Goal: Use online tool/utility: Utilize a website feature to perform a specific function

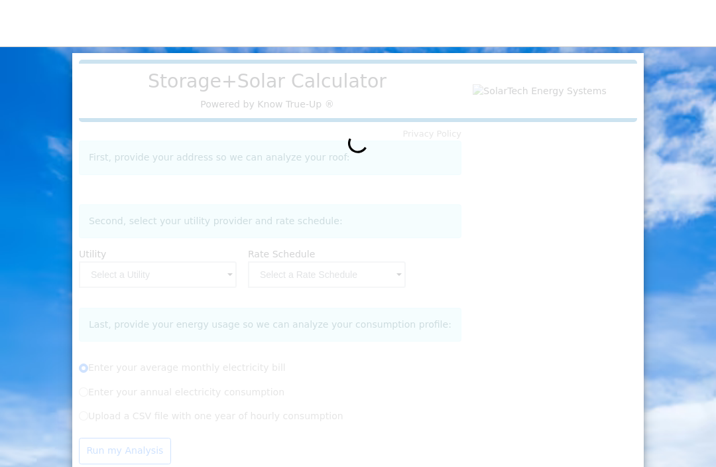
radio input "true"
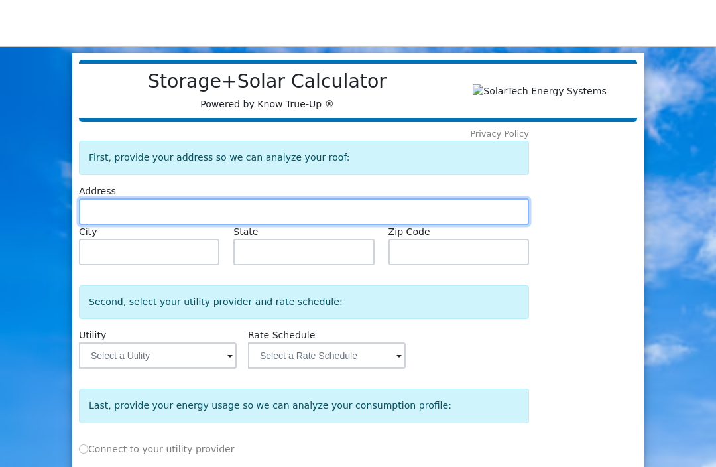
click at [106, 209] on input "text" at bounding box center [304, 211] width 450 height 27
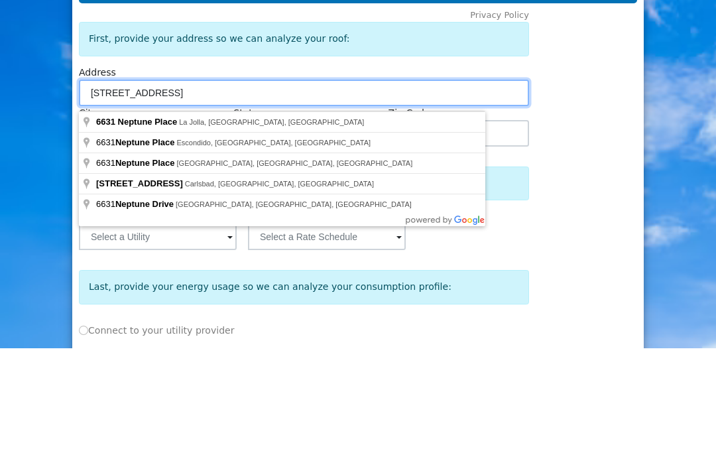
type input "[STREET_ADDRESS]"
type input "[GEOGRAPHIC_DATA]"
type input "CA"
type input "92037"
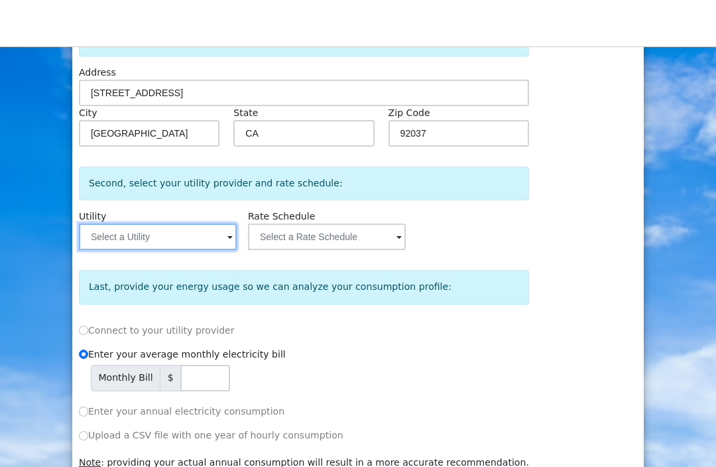
click at [222, 239] on input "text" at bounding box center [158, 237] width 158 height 27
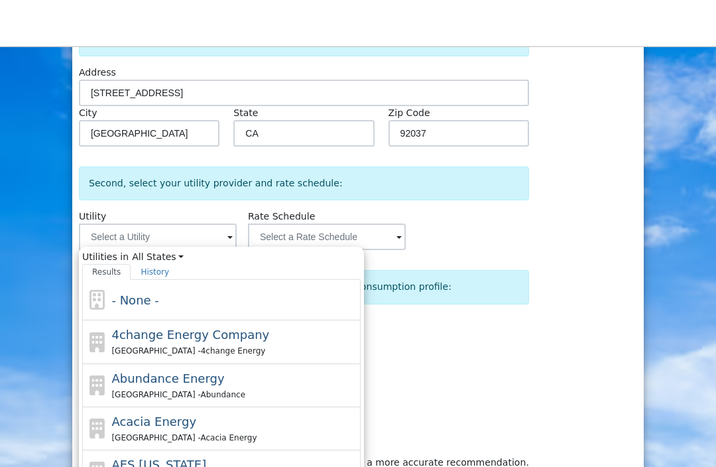
click at [557, 148] on div "Privacy Policy First, provide your address so we can analyze your roof: Address…" at bounding box center [355, 264] width 559 height 521
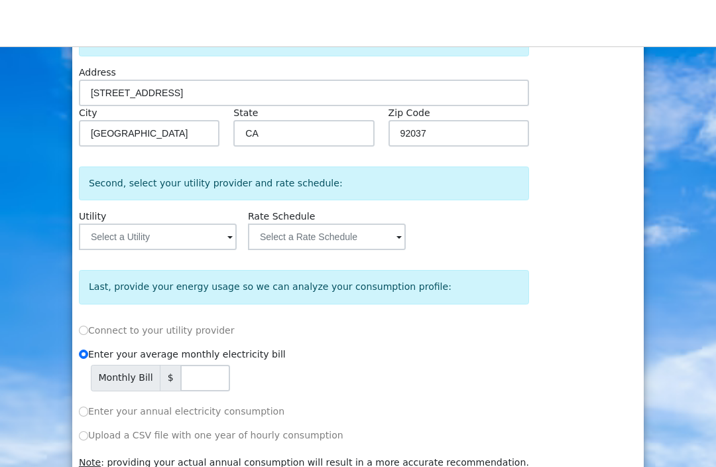
click at [228, 241] on span at bounding box center [230, 237] width 5 height 15
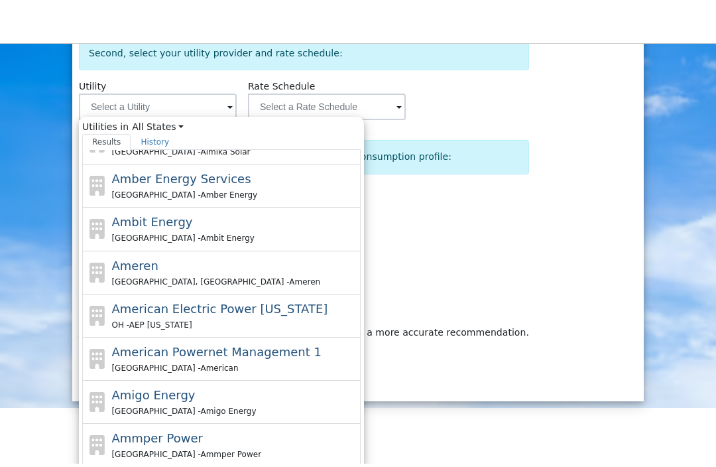
scroll to position [245, 0]
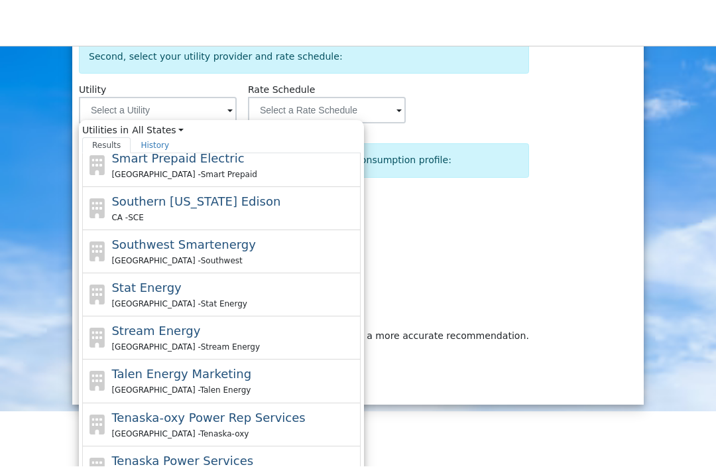
scroll to position [209, 0]
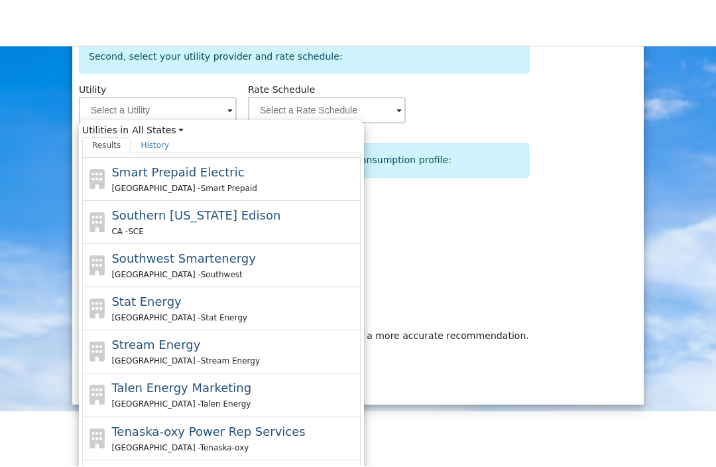
click at [584, 271] on div "Privacy Policy First, provide your address so we can analyze your roof: Address…" at bounding box center [355, 137] width 559 height 521
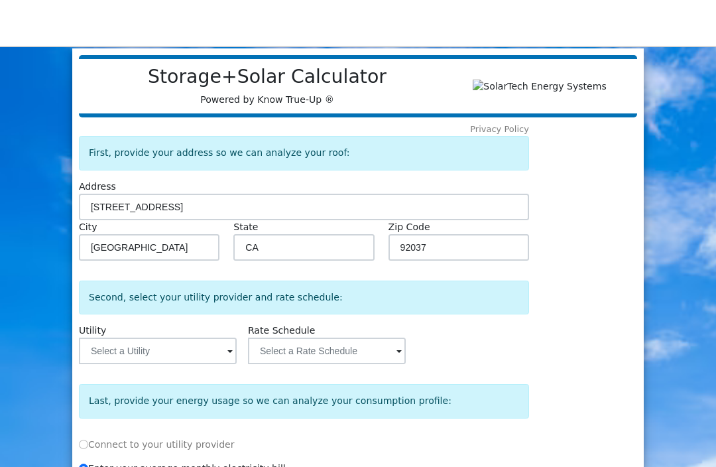
scroll to position [0, 0]
